Goal: Find specific page/section: Find specific page/section

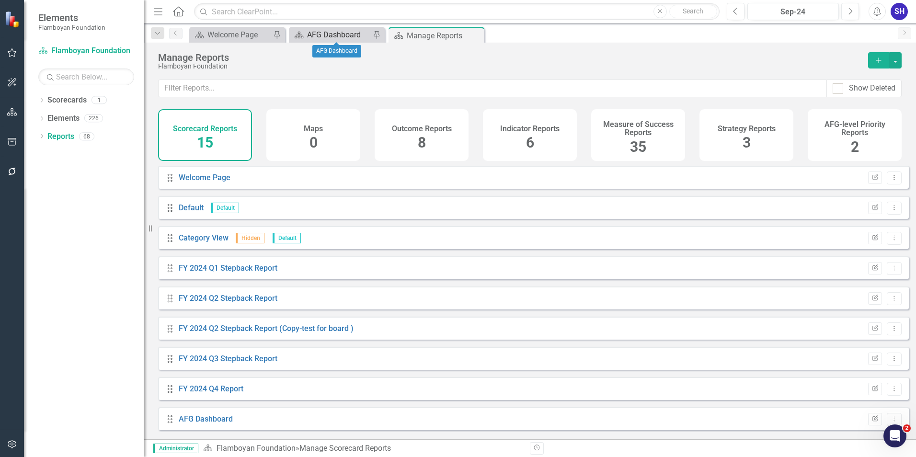
click at [334, 35] on div "AFG Dashboard" at bounding box center [338, 35] width 63 height 12
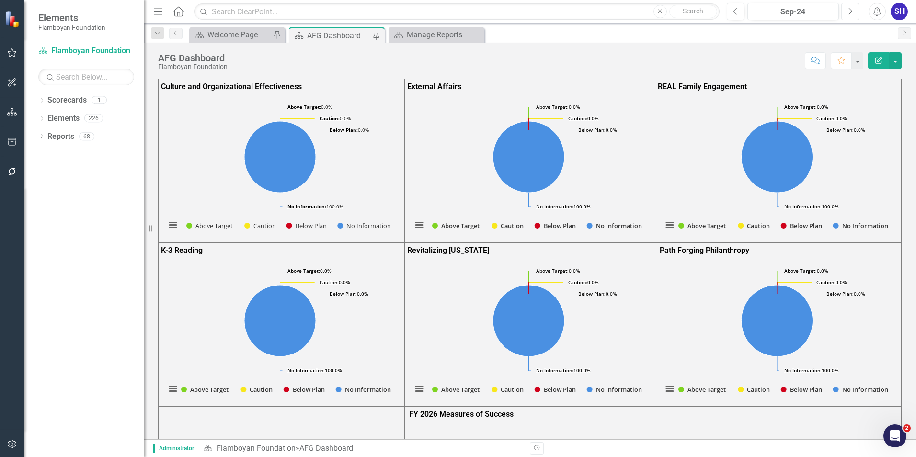
click at [847, 12] on button "Next" at bounding box center [851, 11] width 18 height 17
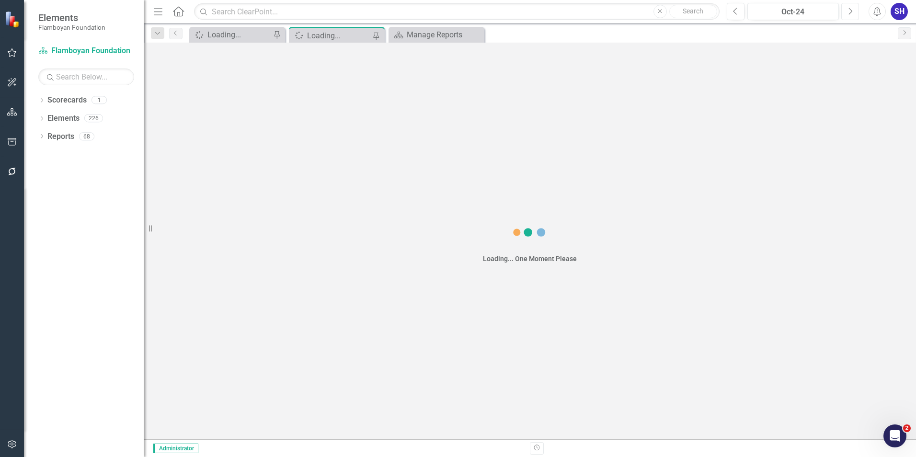
click at [847, 12] on button "Next" at bounding box center [851, 11] width 18 height 17
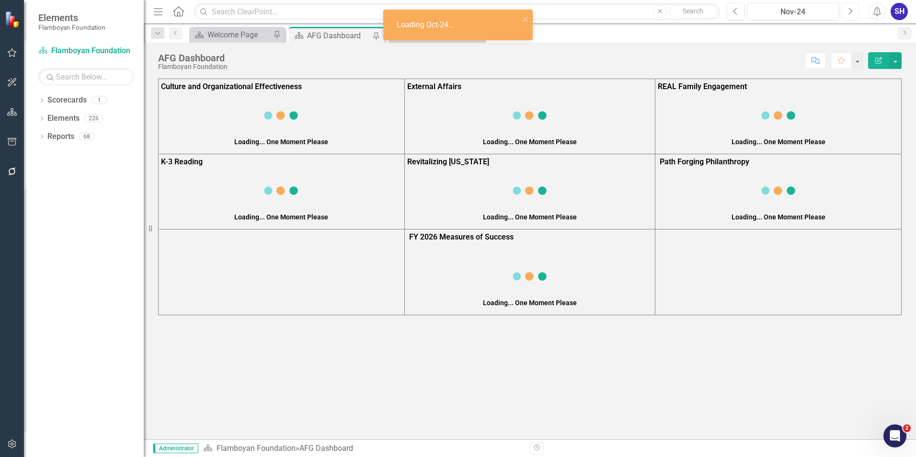
click at [847, 12] on button "Next" at bounding box center [851, 11] width 18 height 17
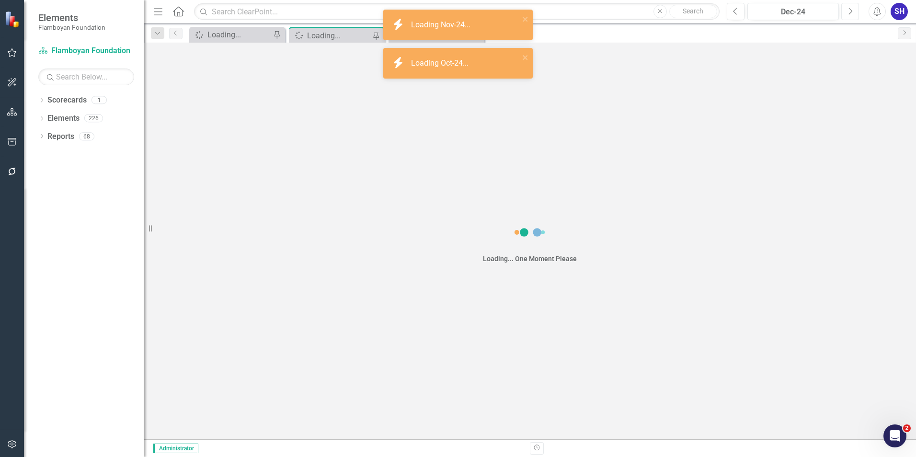
click at [847, 12] on button "Next" at bounding box center [851, 11] width 18 height 17
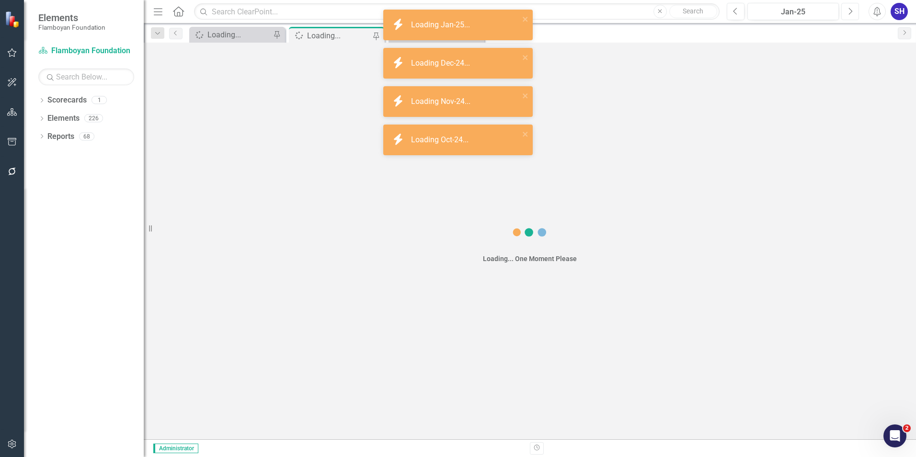
click at [847, 12] on button "Next" at bounding box center [851, 11] width 18 height 17
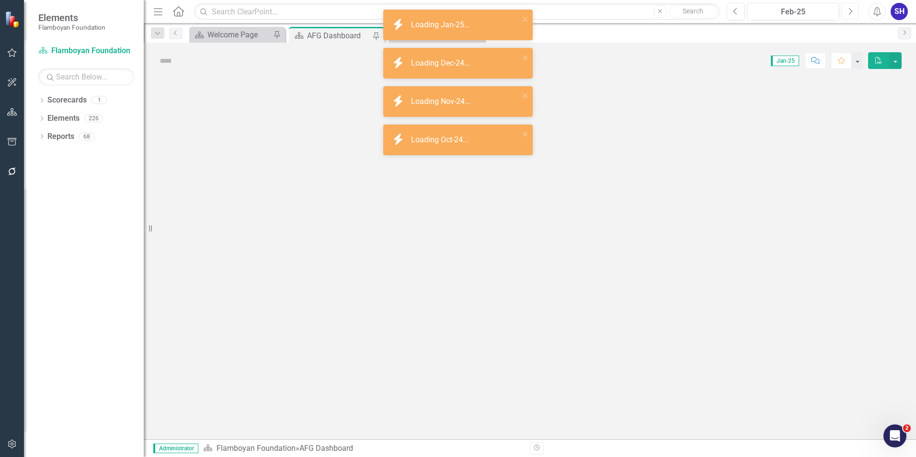
click at [847, 12] on button "Next" at bounding box center [851, 11] width 18 height 17
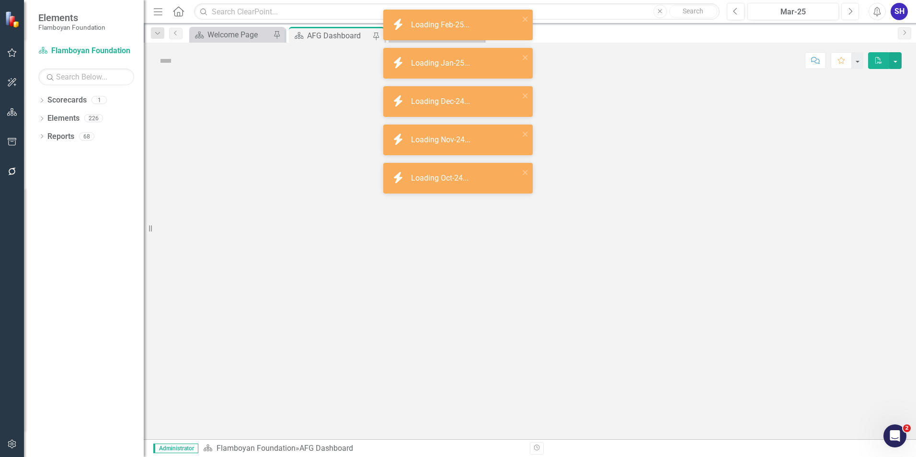
click at [847, 12] on button "Next" at bounding box center [851, 11] width 18 height 17
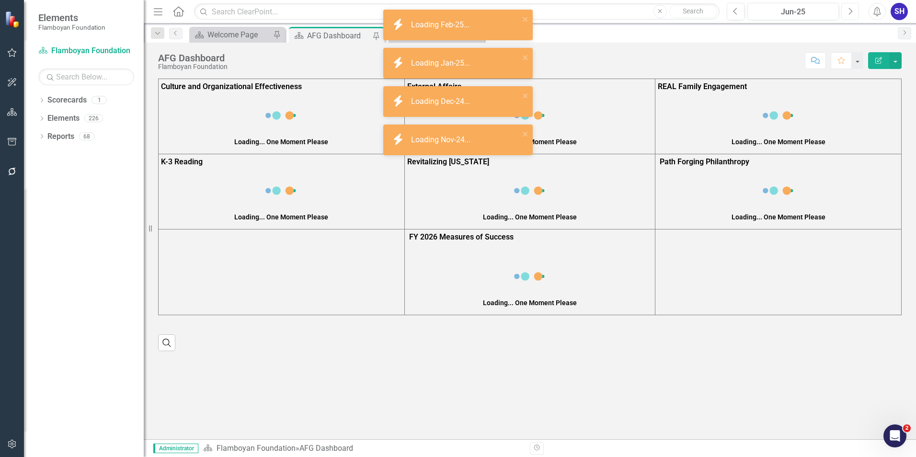
click at [847, 12] on button "Next" at bounding box center [851, 11] width 18 height 17
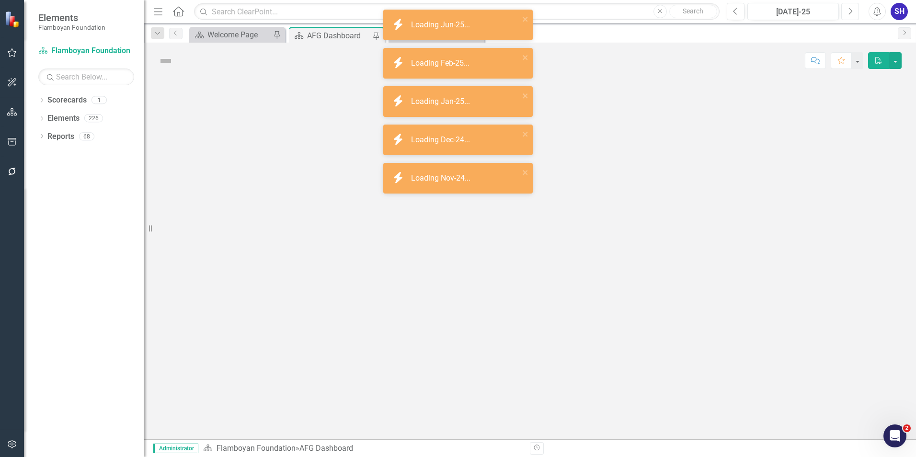
click at [847, 12] on button "Next" at bounding box center [851, 11] width 18 height 17
click at [848, 12] on icon "Next" at bounding box center [850, 11] width 5 height 9
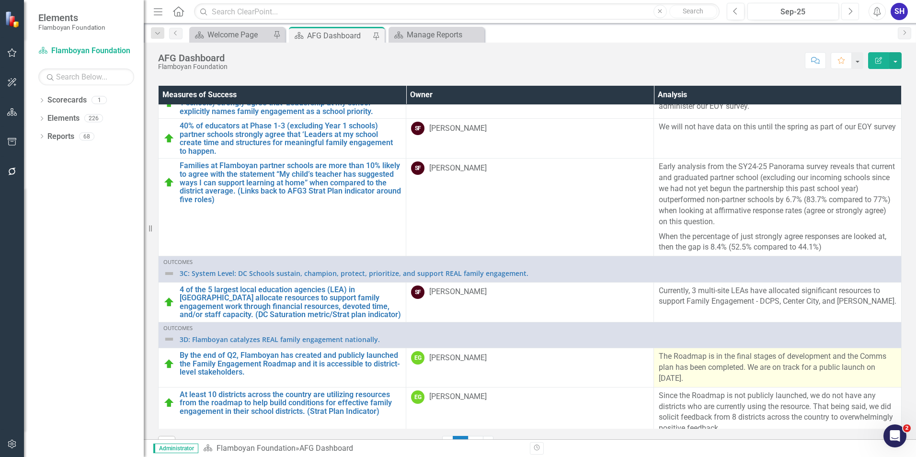
scroll to position [530, 0]
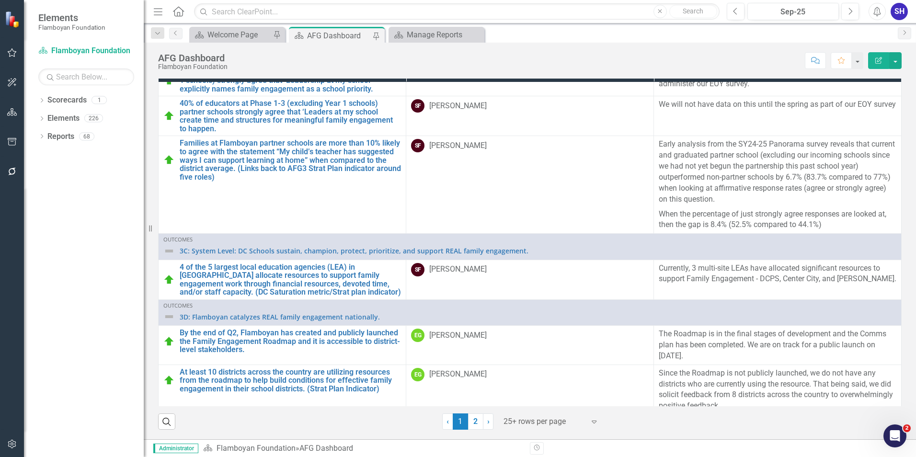
click at [548, 423] on div at bounding box center [544, 422] width 81 height 13
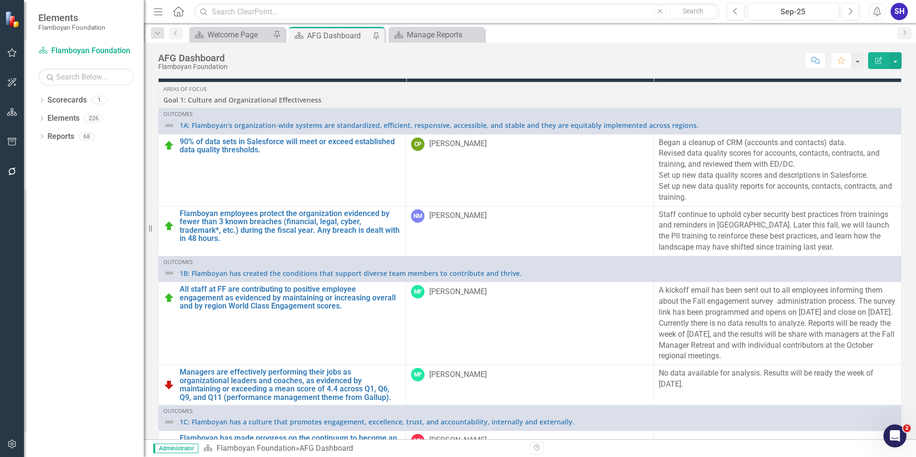
scroll to position [1629, 0]
